Goal: Use online tool/utility: Utilize a website feature to perform a specific function

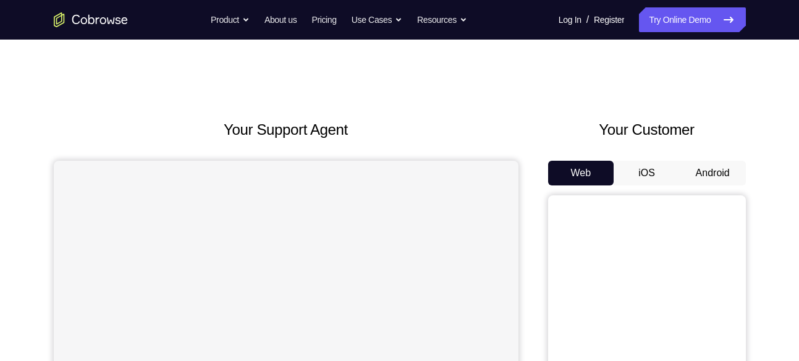
click at [716, 169] on button "Android" at bounding box center [713, 173] width 66 height 25
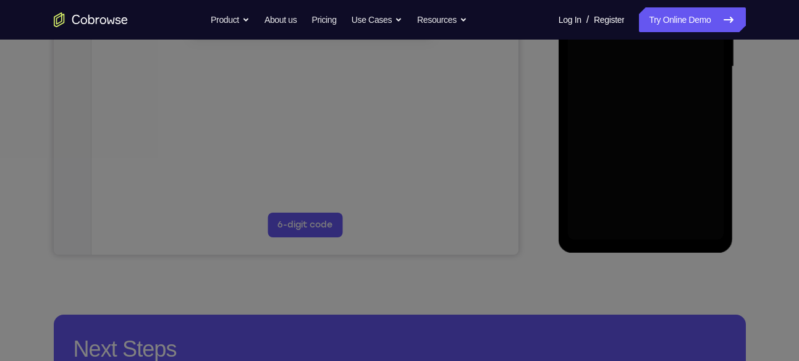
scroll to position [181, 0]
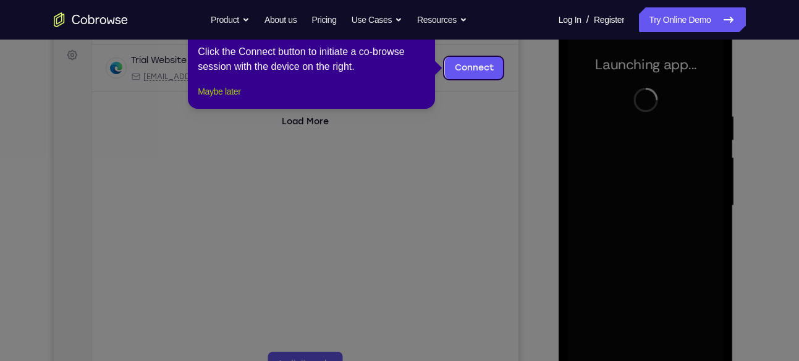
click at [241, 99] on button "Maybe later" at bounding box center [219, 91] width 43 height 15
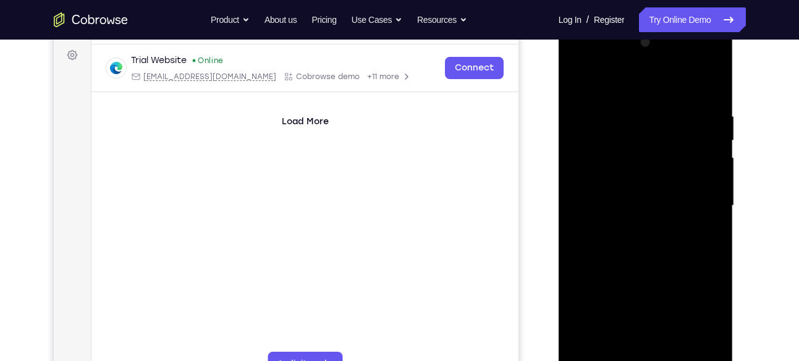
scroll to position [231, 0]
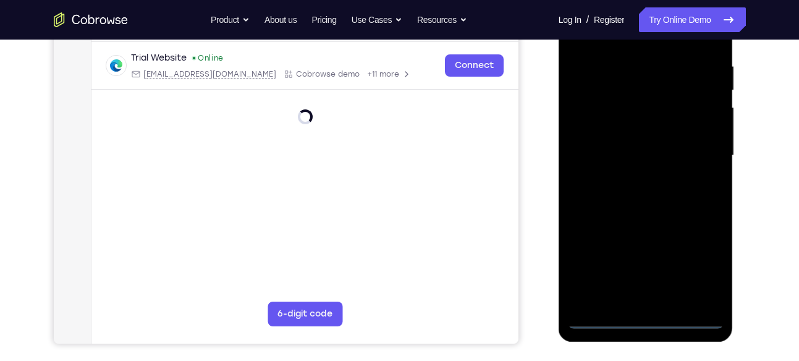
click at [641, 316] on div at bounding box center [646, 156] width 156 height 346
click at [702, 265] on div at bounding box center [646, 156] width 156 height 346
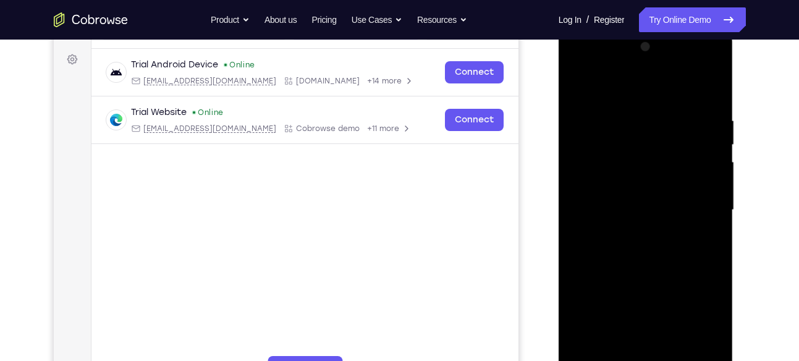
scroll to position [176, 0]
click at [595, 63] on div at bounding box center [646, 211] width 156 height 346
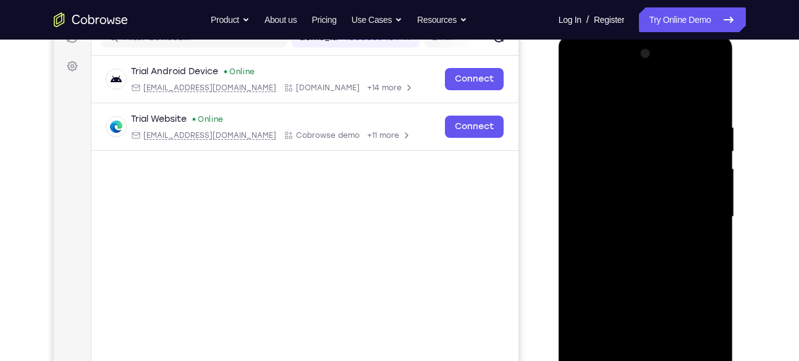
scroll to position [175, 0]
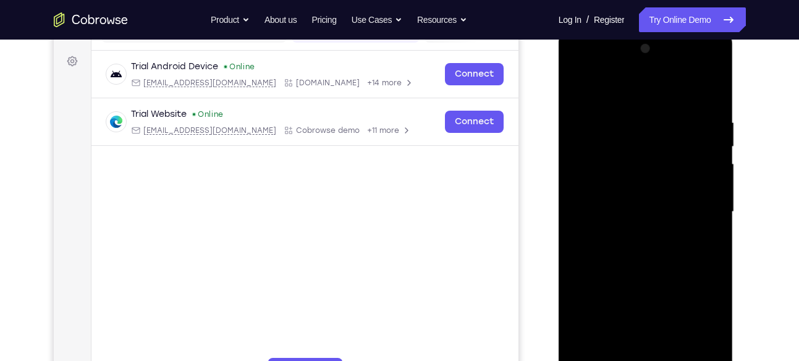
click at [647, 140] on div at bounding box center [646, 212] width 156 height 346
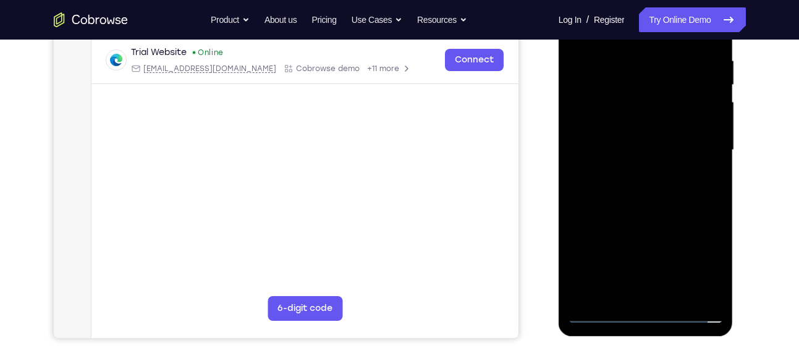
scroll to position [237, 0]
drag, startPoint x: 654, startPoint y: 230, endPoint x: 651, endPoint y: 126, distance: 103.9
click at [651, 126] on div at bounding box center [646, 150] width 156 height 346
drag, startPoint x: 632, startPoint y: 211, endPoint x: 631, endPoint y: 114, distance: 97.1
click at [631, 114] on div at bounding box center [646, 150] width 156 height 346
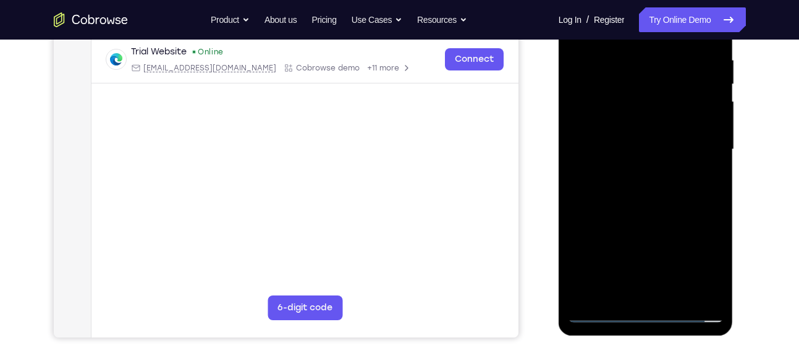
drag, startPoint x: 632, startPoint y: 190, endPoint x: 638, endPoint y: 111, distance: 79.4
click at [638, 111] on div at bounding box center [646, 150] width 156 height 346
drag, startPoint x: 637, startPoint y: 205, endPoint x: 638, endPoint y: 124, distance: 81.0
click at [638, 124] on div at bounding box center [646, 150] width 156 height 346
drag, startPoint x: 655, startPoint y: 198, endPoint x: 655, endPoint y: 124, distance: 74.8
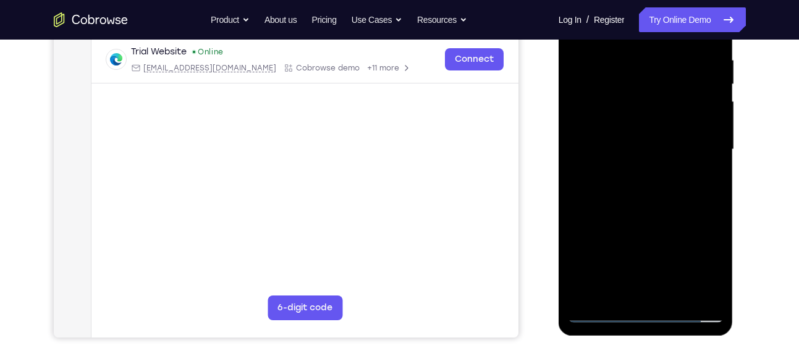
click at [655, 124] on div at bounding box center [646, 150] width 156 height 346
click at [639, 138] on div at bounding box center [646, 150] width 156 height 346
drag, startPoint x: 645, startPoint y: 234, endPoint x: 647, endPoint y: 125, distance: 108.8
click at [647, 125] on div at bounding box center [646, 150] width 156 height 346
drag, startPoint x: 672, startPoint y: 233, endPoint x: 667, endPoint y: 120, distance: 113.3
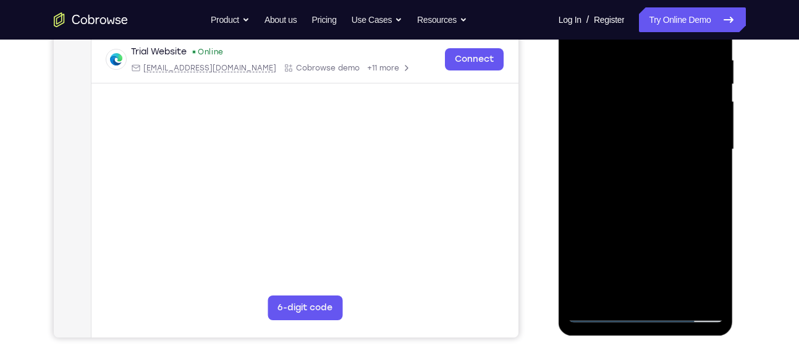
click at [667, 120] on div at bounding box center [646, 150] width 156 height 346
drag, startPoint x: 668, startPoint y: 226, endPoint x: 667, endPoint y: 121, distance: 105.1
click at [667, 121] on div at bounding box center [646, 150] width 156 height 346
drag, startPoint x: 654, startPoint y: 217, endPoint x: 652, endPoint y: 169, distance: 48.3
click at [652, 169] on div at bounding box center [646, 150] width 156 height 346
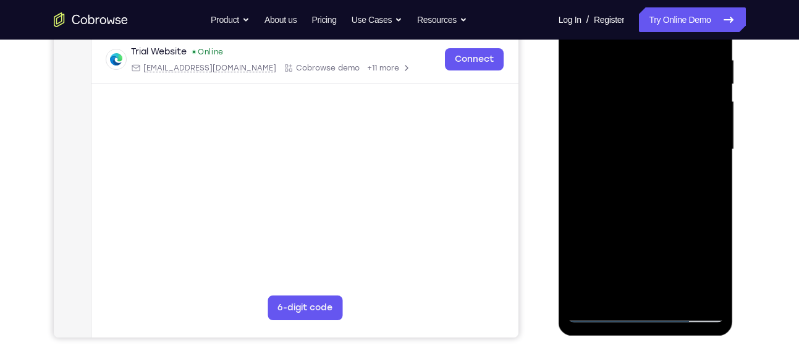
drag, startPoint x: 635, startPoint y: 197, endPoint x: 628, endPoint y: 117, distance: 80.1
click at [628, 117] on div at bounding box center [646, 150] width 156 height 346
drag, startPoint x: 641, startPoint y: 200, endPoint x: 650, endPoint y: 72, distance: 128.9
click at [650, 72] on div at bounding box center [646, 150] width 156 height 346
drag, startPoint x: 655, startPoint y: 180, endPoint x: 654, endPoint y: 106, distance: 73.6
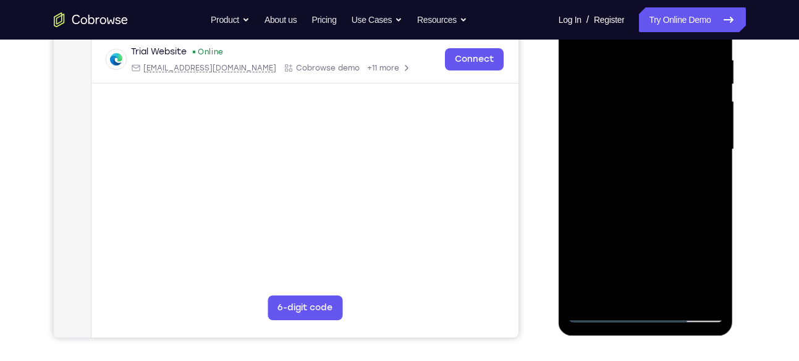
click at [654, 106] on div at bounding box center [646, 150] width 156 height 346
drag, startPoint x: 649, startPoint y: 196, endPoint x: 650, endPoint y: 143, distance: 52.6
click at [650, 143] on div at bounding box center [646, 150] width 156 height 346
click at [654, 211] on div at bounding box center [646, 150] width 156 height 346
click at [641, 164] on div at bounding box center [646, 150] width 156 height 346
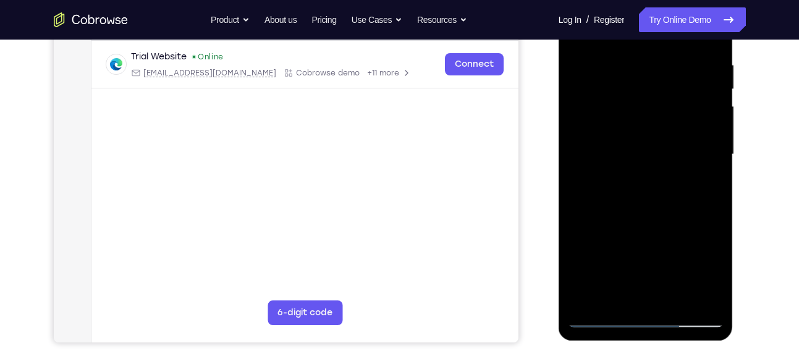
scroll to position [232, 0]
click at [707, 209] on div at bounding box center [646, 155] width 156 height 346
click at [628, 187] on div at bounding box center [646, 155] width 156 height 346
click at [607, 213] on div at bounding box center [646, 155] width 156 height 346
click at [618, 212] on div at bounding box center [646, 155] width 156 height 346
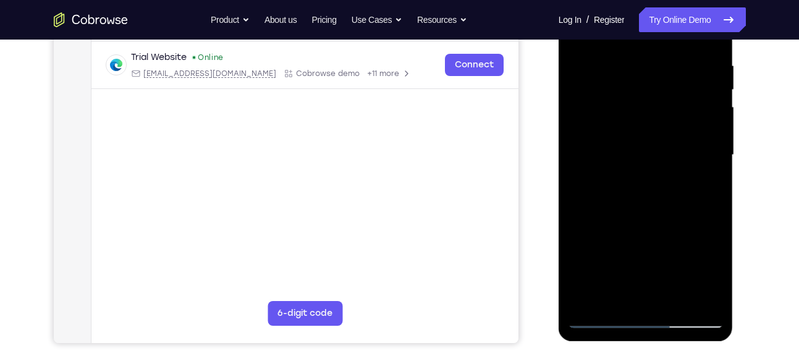
click at [631, 213] on div at bounding box center [646, 155] width 156 height 346
click at [639, 205] on div at bounding box center [646, 155] width 156 height 346
click at [633, 211] on div at bounding box center [646, 155] width 156 height 346
click at [644, 212] on div at bounding box center [646, 155] width 156 height 346
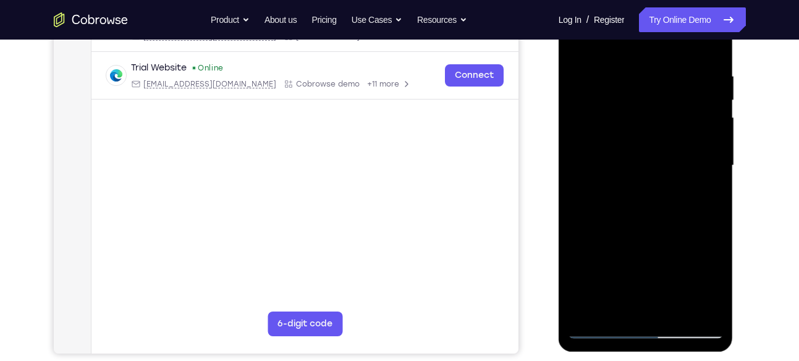
scroll to position [222, 0]
click at [592, 326] on div at bounding box center [646, 165] width 156 height 346
drag, startPoint x: 615, startPoint y: 257, endPoint x: 613, endPoint y: 169, distance: 87.8
click at [613, 169] on div at bounding box center [646, 165] width 156 height 346
drag, startPoint x: 613, startPoint y: 237, endPoint x: 626, endPoint y: 124, distance: 113.3
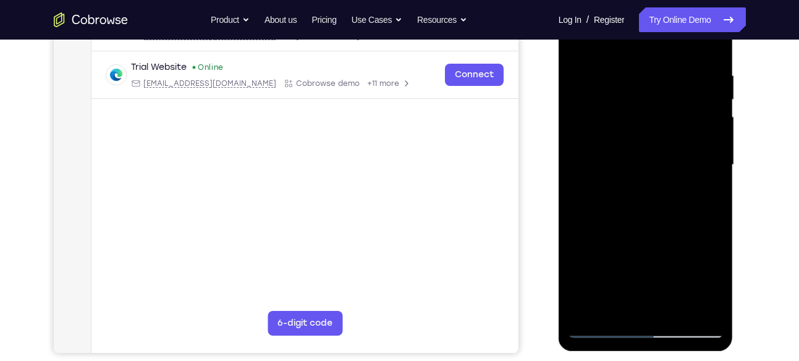
click at [626, 124] on div at bounding box center [646, 165] width 156 height 346
drag, startPoint x: 636, startPoint y: 211, endPoint x: 636, endPoint y: 172, distance: 38.3
click at [636, 172] on div at bounding box center [646, 165] width 156 height 346
drag, startPoint x: 644, startPoint y: 232, endPoint x: 640, endPoint y: 171, distance: 60.7
click at [640, 171] on div at bounding box center [646, 165] width 156 height 346
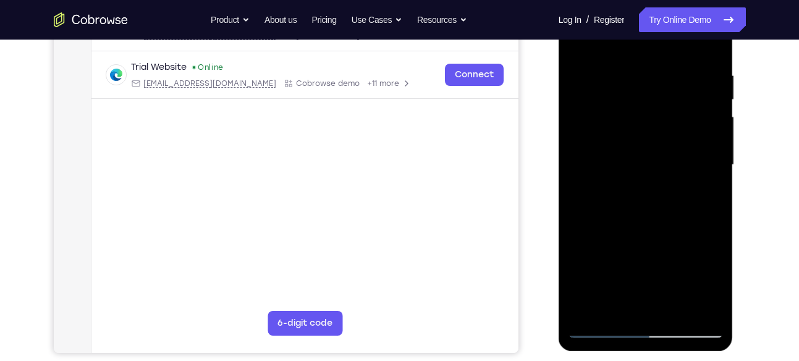
drag, startPoint x: 641, startPoint y: 222, endPoint x: 639, endPoint y: 159, distance: 63.1
click at [639, 159] on div at bounding box center [646, 165] width 156 height 346
click at [645, 203] on div at bounding box center [646, 165] width 156 height 346
click at [641, 179] on div at bounding box center [646, 165] width 156 height 346
click at [610, 222] on div at bounding box center [646, 165] width 156 height 346
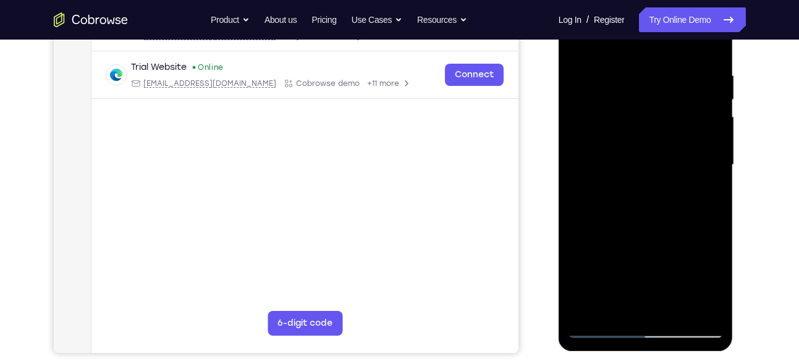
click at [609, 223] on div at bounding box center [646, 165] width 156 height 346
click at [645, 198] on div at bounding box center [646, 165] width 156 height 346
drag, startPoint x: 610, startPoint y: 223, endPoint x: 623, endPoint y: 221, distance: 13.7
click at [623, 221] on div at bounding box center [646, 165] width 156 height 346
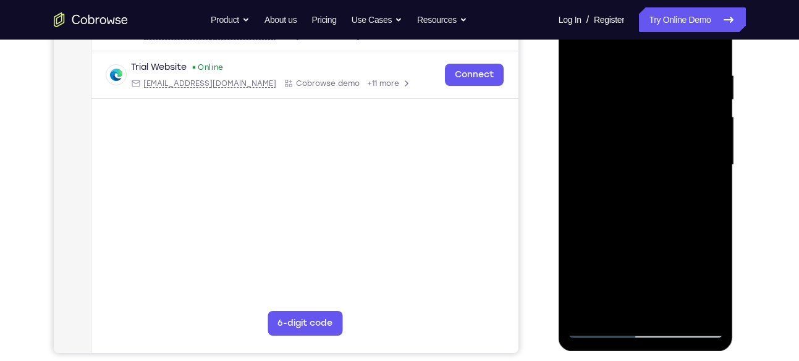
drag, startPoint x: 622, startPoint y: 223, endPoint x: 643, endPoint y: 219, distance: 21.2
click at [643, 219] on div at bounding box center [646, 165] width 156 height 346
